Goal: Information Seeking & Learning: Find specific fact

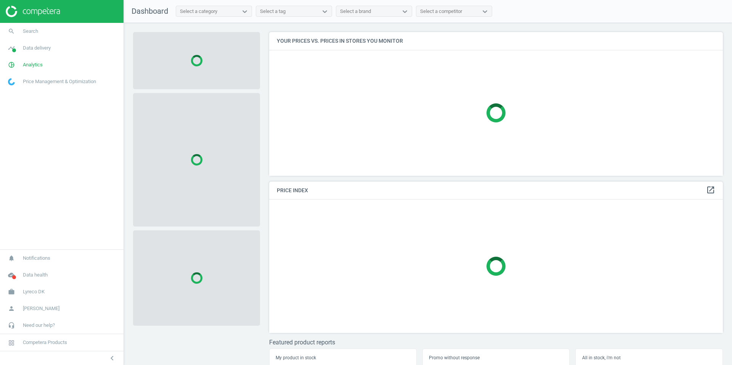
scroll to position [155, 460]
click at [28, 32] on span "Search" at bounding box center [30, 31] width 15 height 7
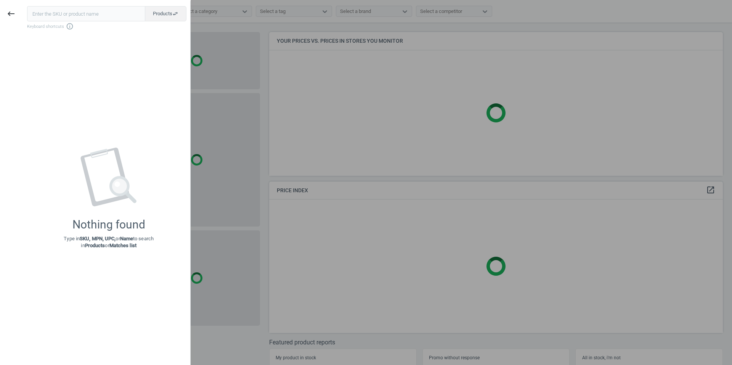
type input "1607856"
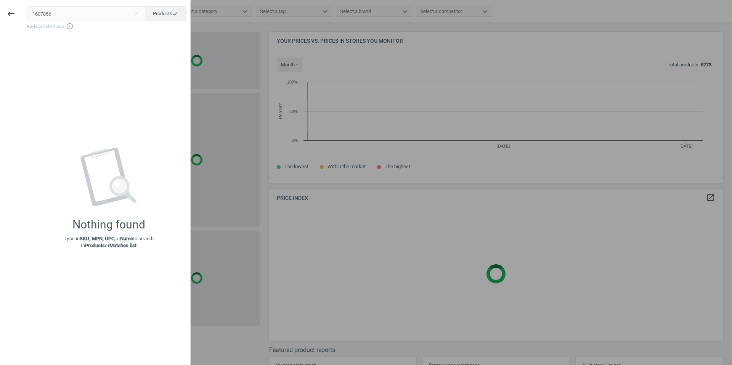
scroll to position [163, 460]
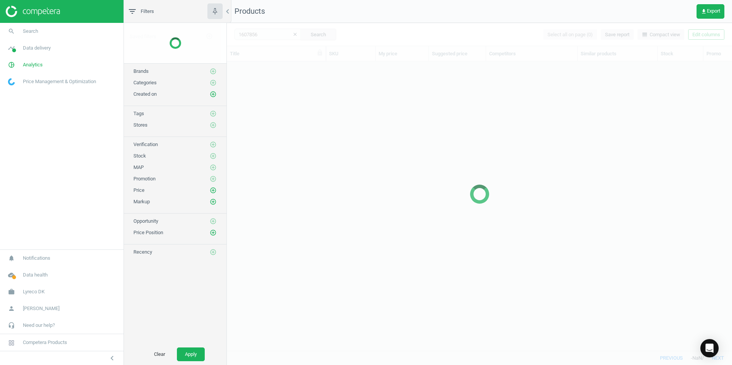
scroll to position [278, 499]
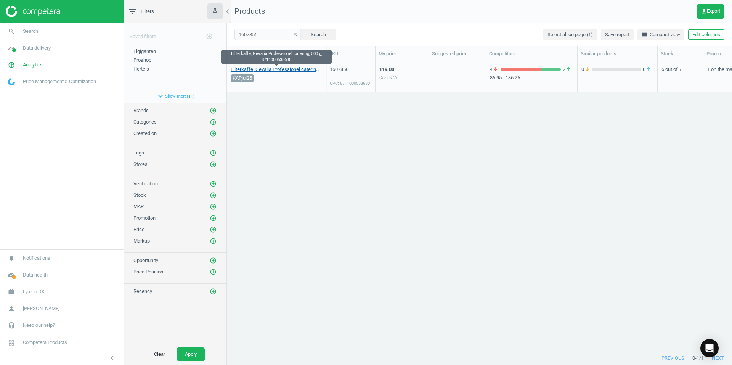
click at [270, 67] on link "Filterkaffe, Gevalia Professionel catering, 500 g, 8711000538630" at bounding box center [276, 69] width 91 height 7
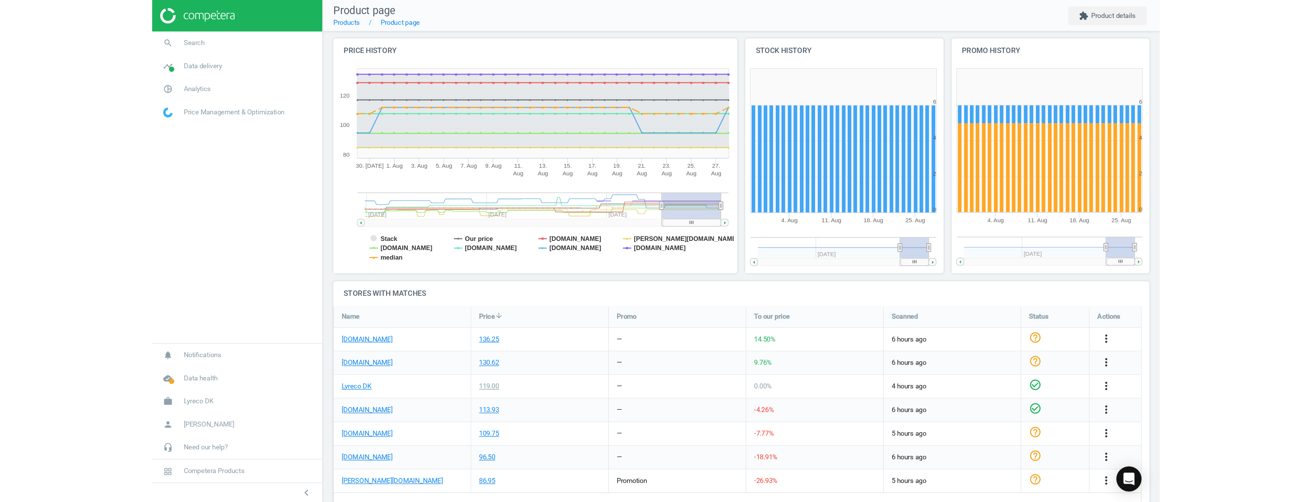
scroll to position [114, 0]
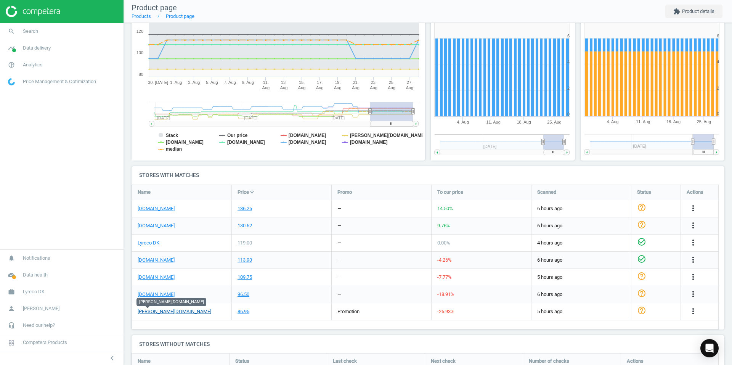
click at [147, 310] on link "[PERSON_NAME][DOMAIN_NAME]" at bounding box center [175, 311] width 74 height 7
click at [248, 226] on div "130.62" at bounding box center [245, 225] width 14 height 7
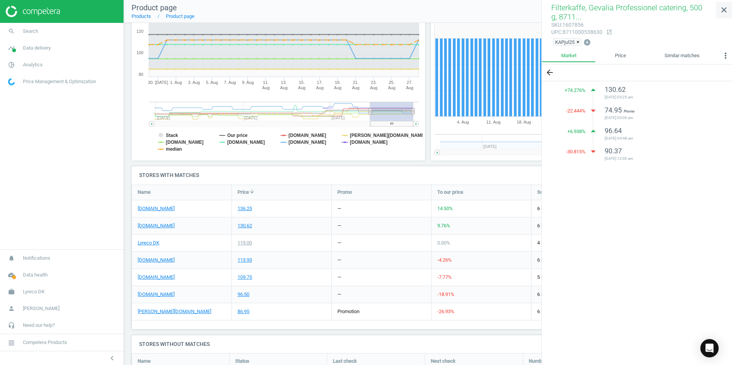
click at [723, 10] on icon "close" at bounding box center [723, 9] width 9 height 9
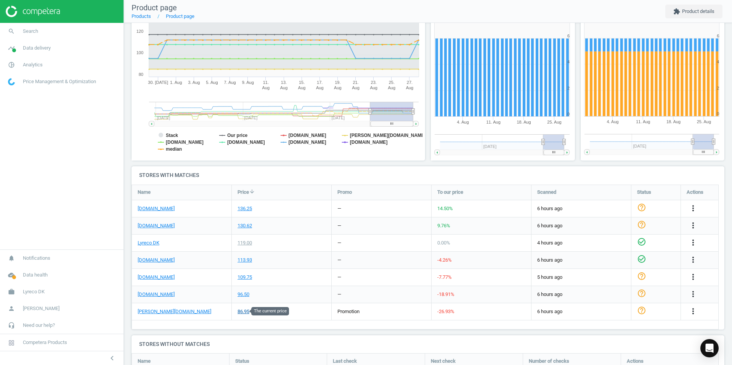
click at [244, 311] on div "86.95" at bounding box center [244, 311] width 12 height 7
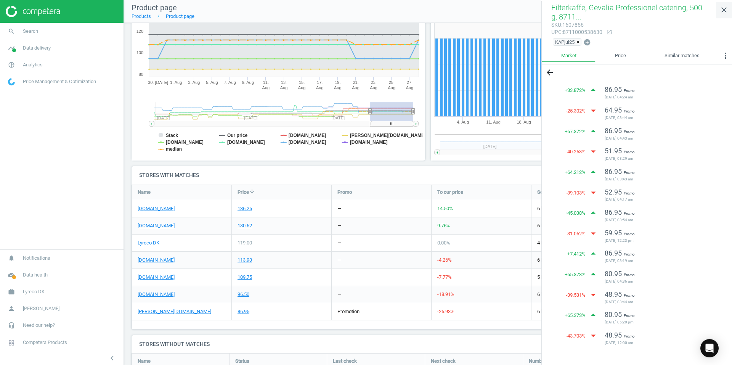
click at [724, 9] on icon "close" at bounding box center [723, 9] width 9 height 9
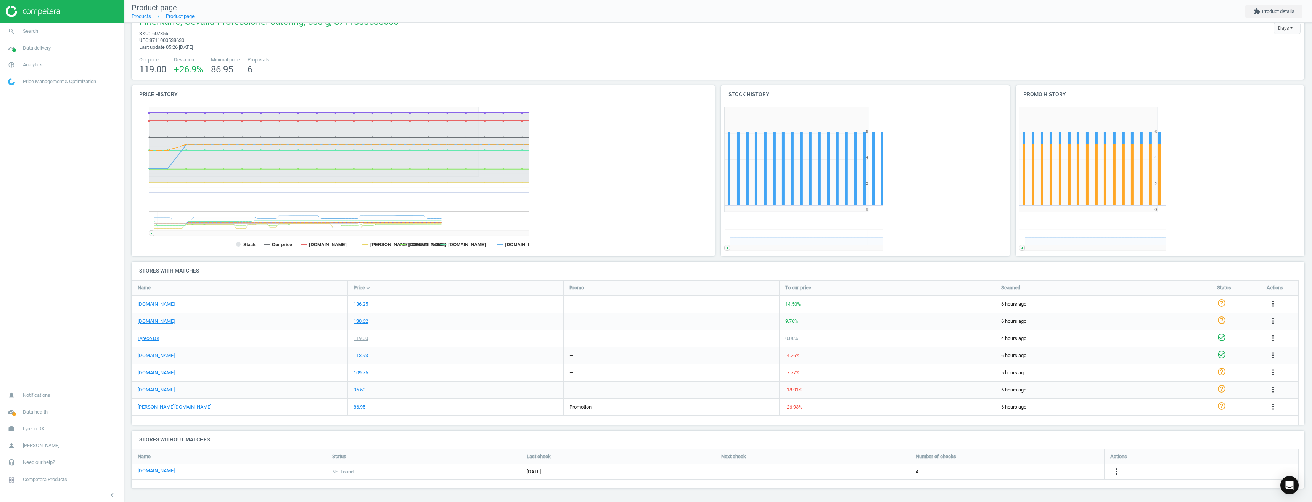
scroll to position [0, 0]
